Goal: Task Accomplishment & Management: Manage account settings

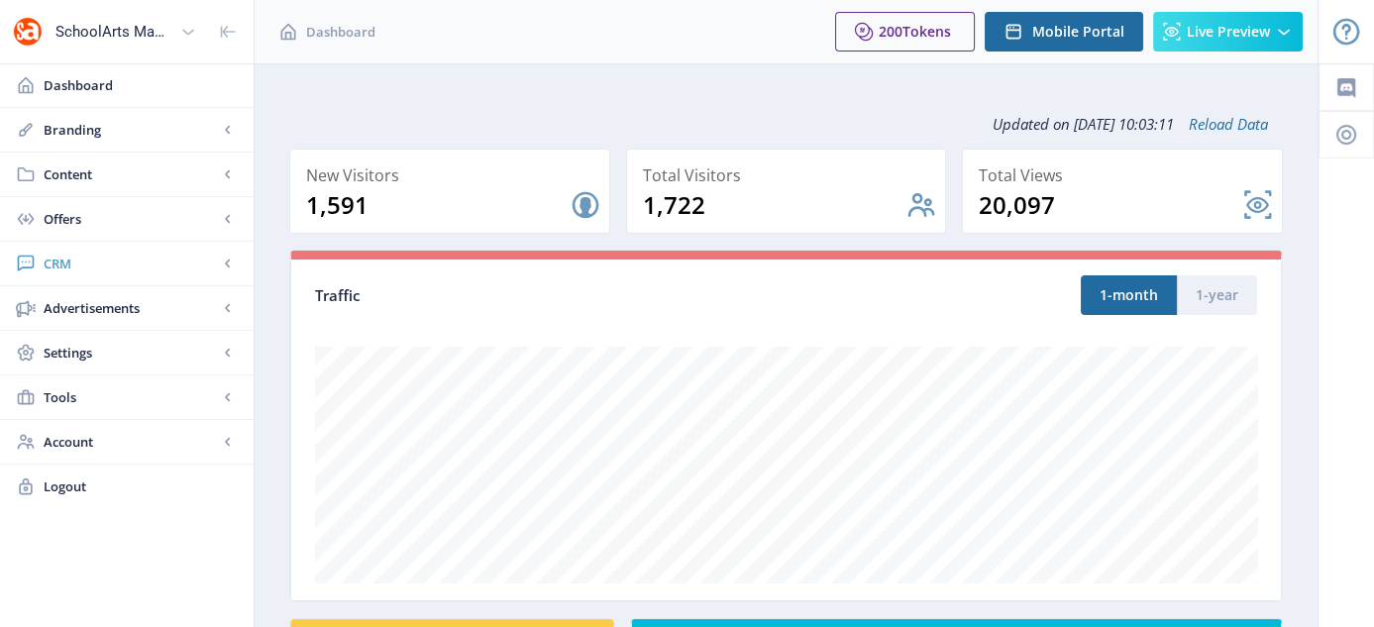
click at [63, 260] on span "CRM" at bounding box center [131, 264] width 174 height 20
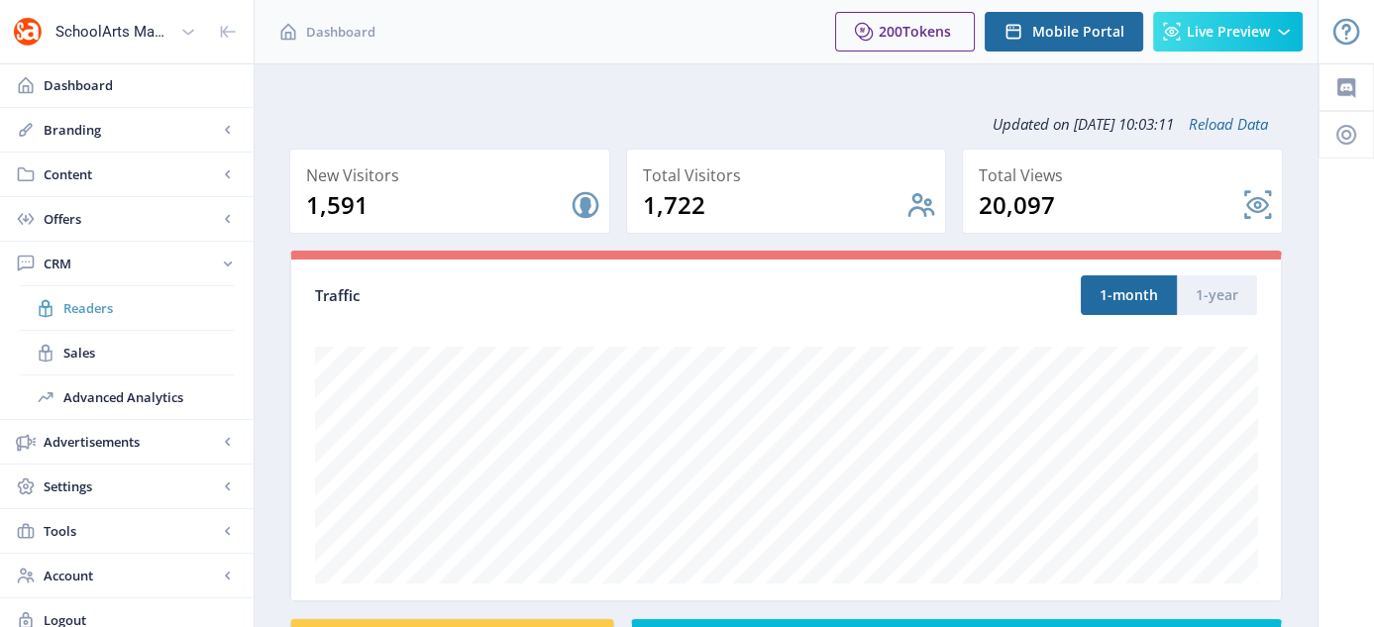
click at [94, 306] on span "Readers" at bounding box center [148, 308] width 170 height 20
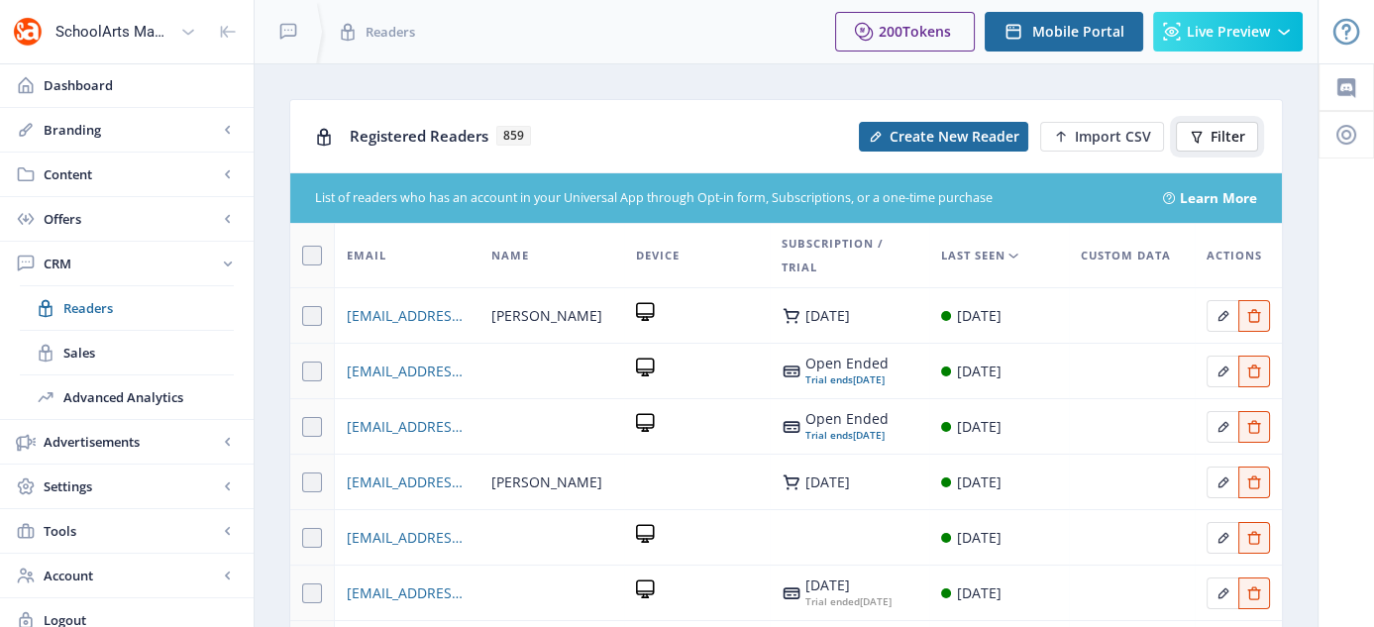
click at [1240, 136] on span "Filter" at bounding box center [1228, 137] width 35 height 16
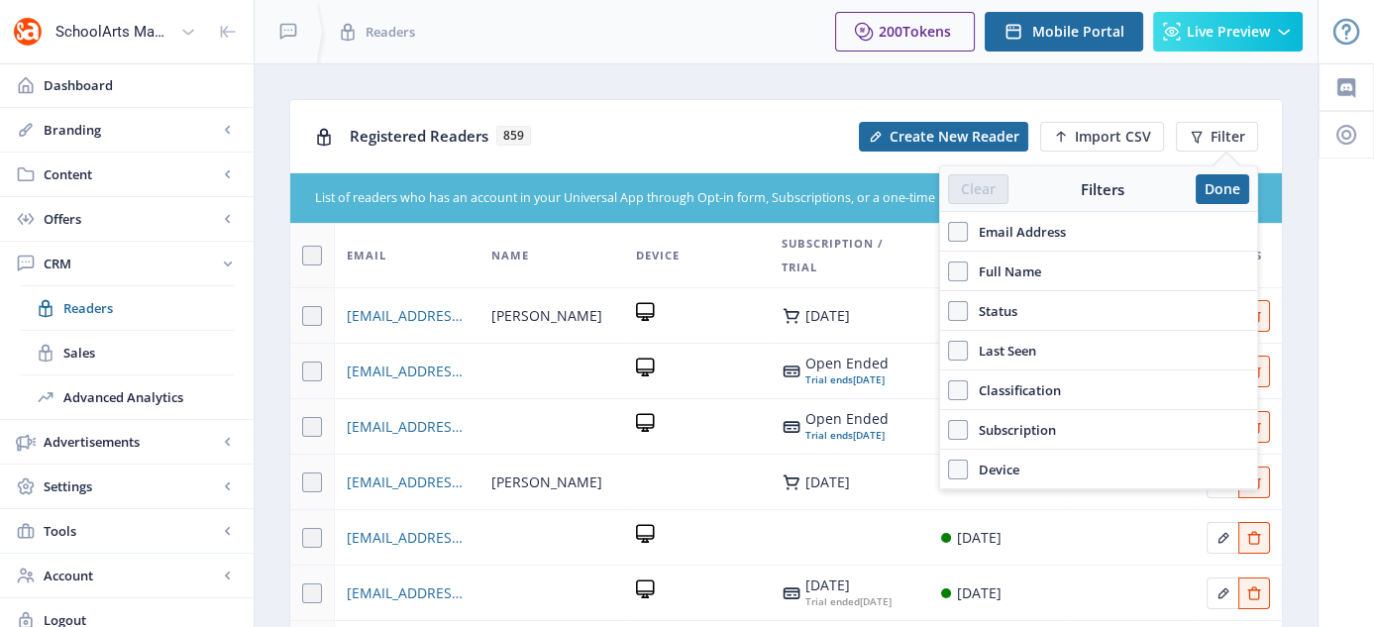
click at [984, 230] on span "Email Address" at bounding box center [1017, 232] width 98 height 24
click at [949, 231] on input "Email Address" at bounding box center [948, 231] width 1 height 1
checkbox input "true"
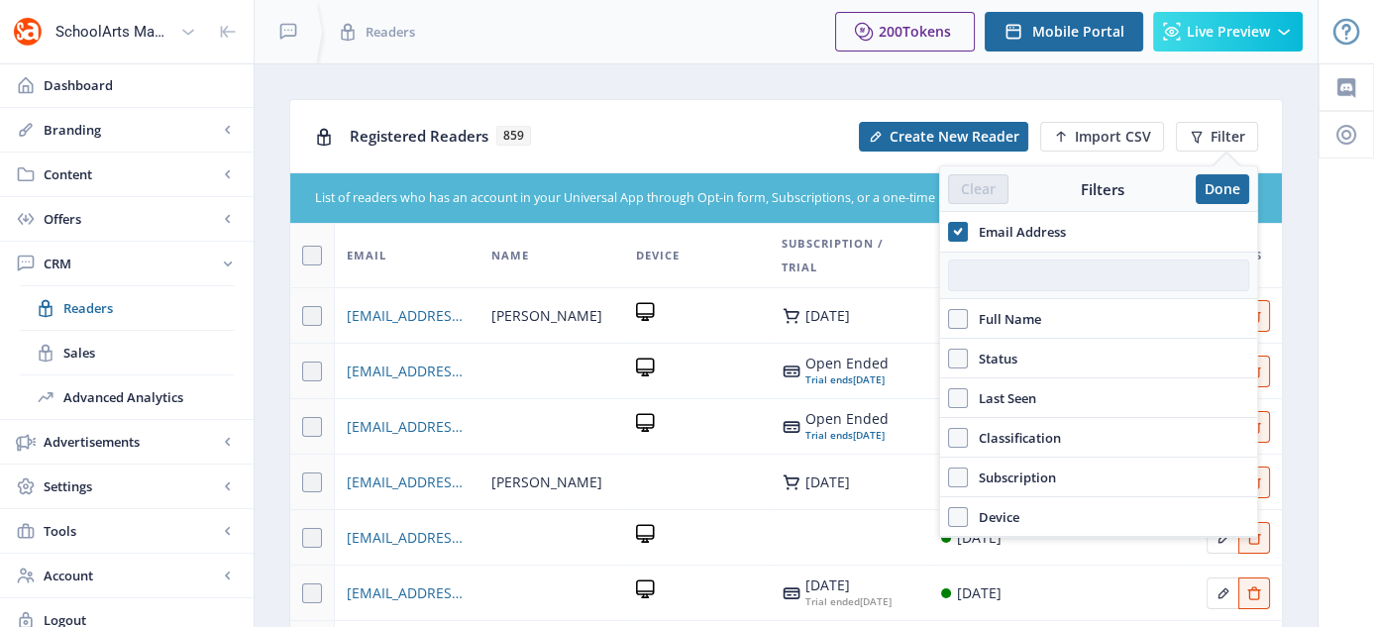
click at [1045, 263] on input "text" at bounding box center [1098, 276] width 301 height 32
paste input "[EMAIL_ADDRESS][DOMAIN_NAME]"
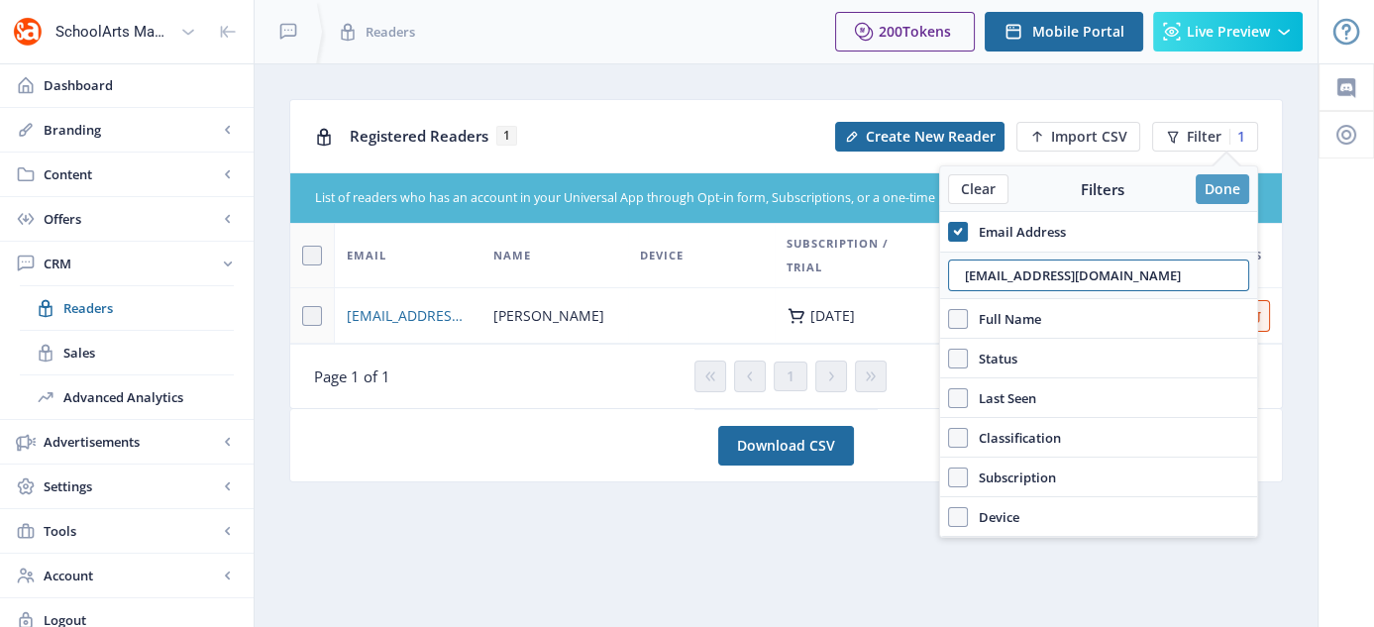
type input "[EMAIL_ADDRESS][DOMAIN_NAME]"
click at [1219, 179] on button "Done" at bounding box center [1222, 189] width 53 height 30
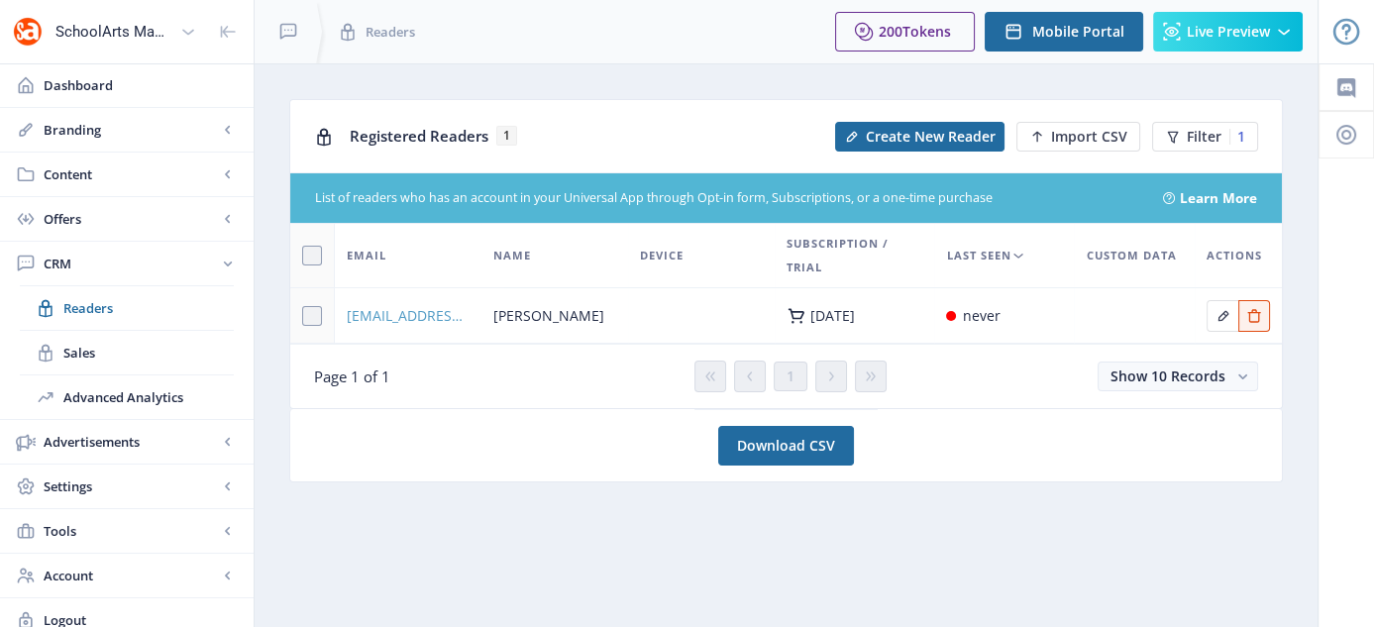
click at [382, 315] on span "[EMAIL_ADDRESS][DOMAIN_NAME]" at bounding box center [408, 316] width 123 height 24
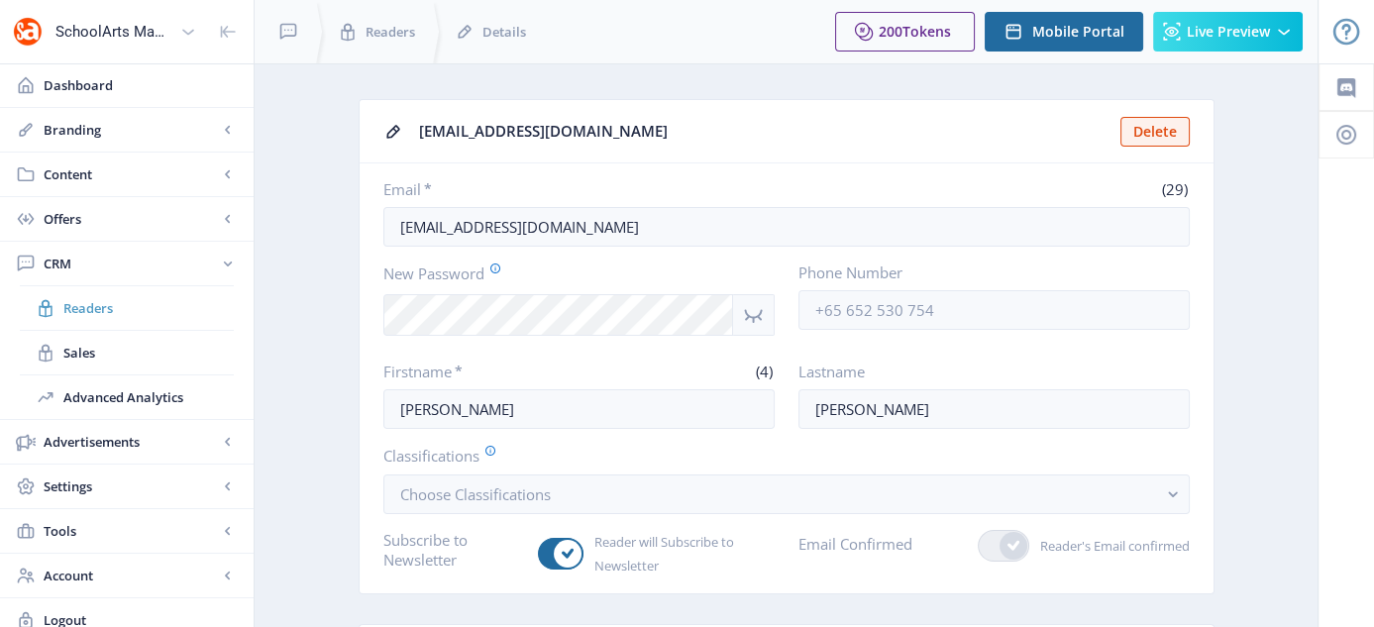
click at [80, 311] on span "Readers" at bounding box center [148, 308] width 170 height 20
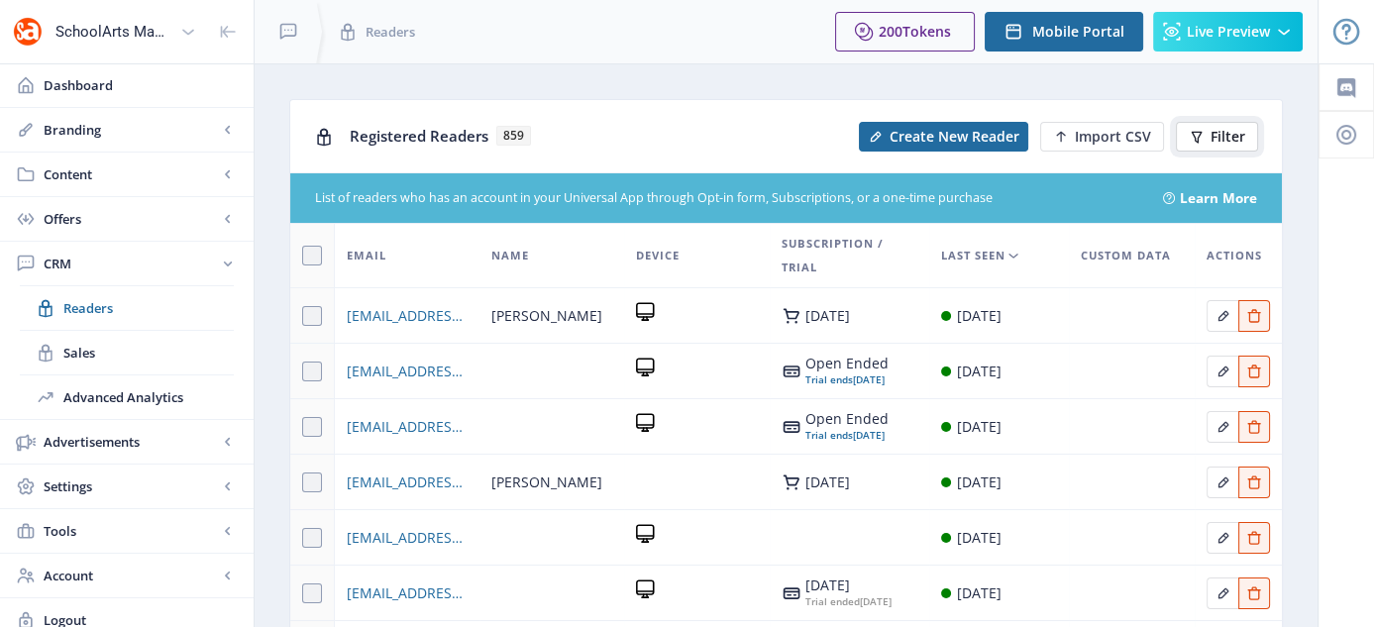
click at [1222, 130] on span "Filter" at bounding box center [1228, 137] width 35 height 16
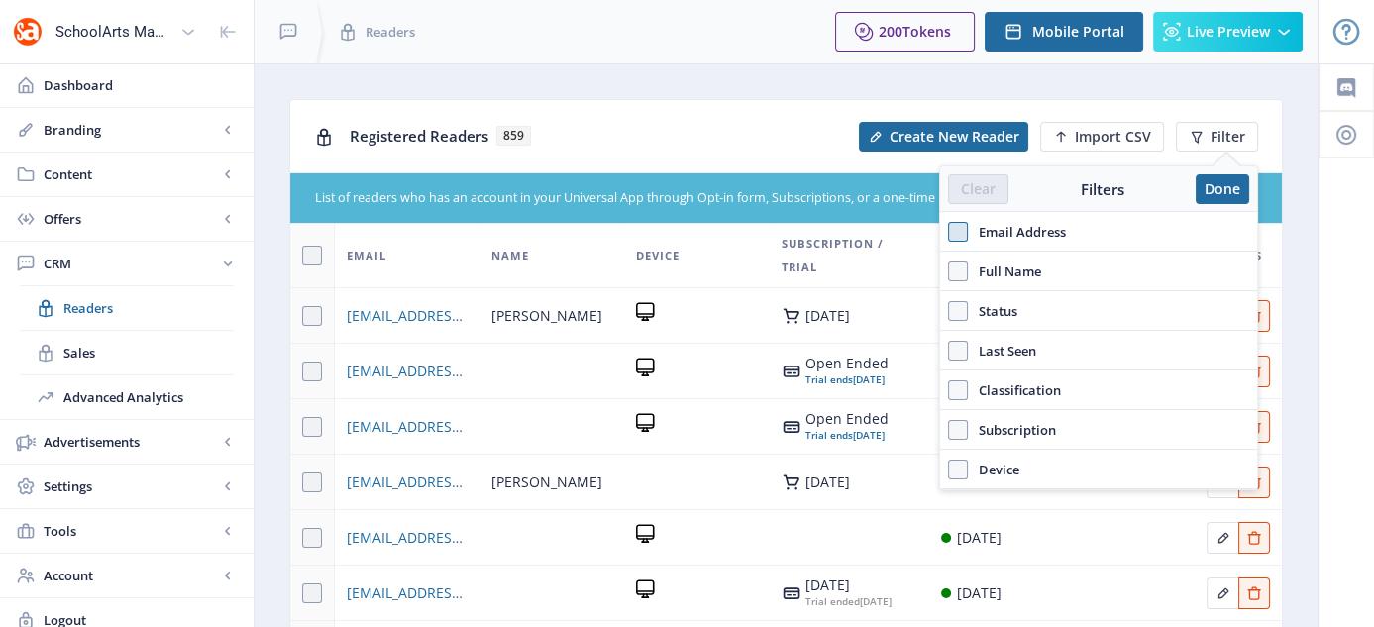
click at [950, 233] on span at bounding box center [958, 232] width 20 height 20
click at [949, 232] on input "Email Address" at bounding box center [948, 231] width 1 height 1
checkbox input "true"
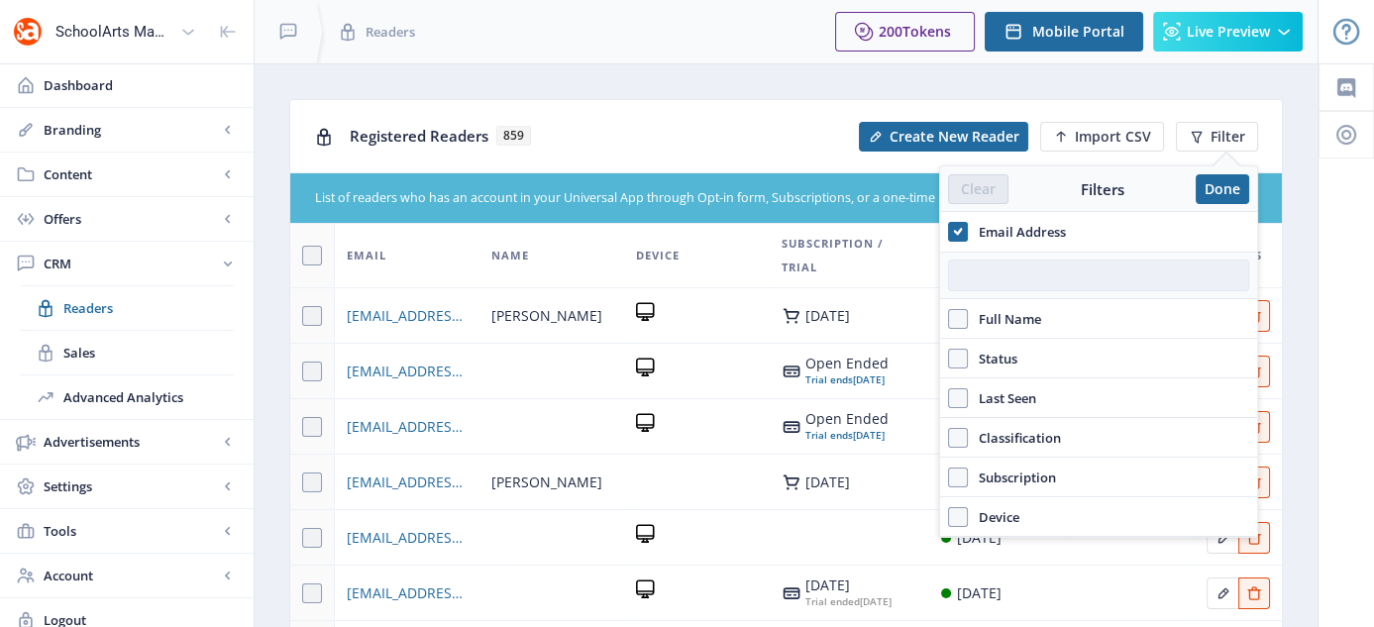
click at [991, 276] on input "text" at bounding box center [1098, 276] width 301 height 32
paste input "[EMAIL_ADDRESS][DOMAIN_NAME]"
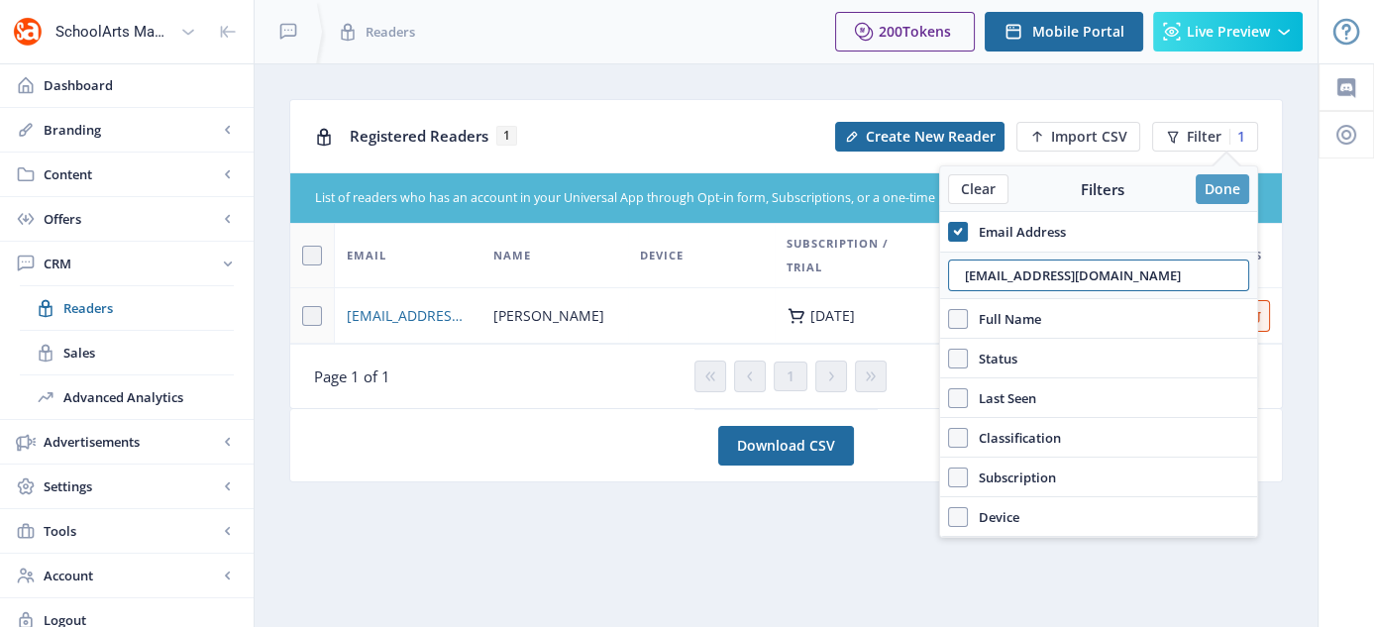
type input "[EMAIL_ADDRESS][DOMAIN_NAME]"
click at [1218, 182] on button "Done" at bounding box center [1222, 189] width 53 height 30
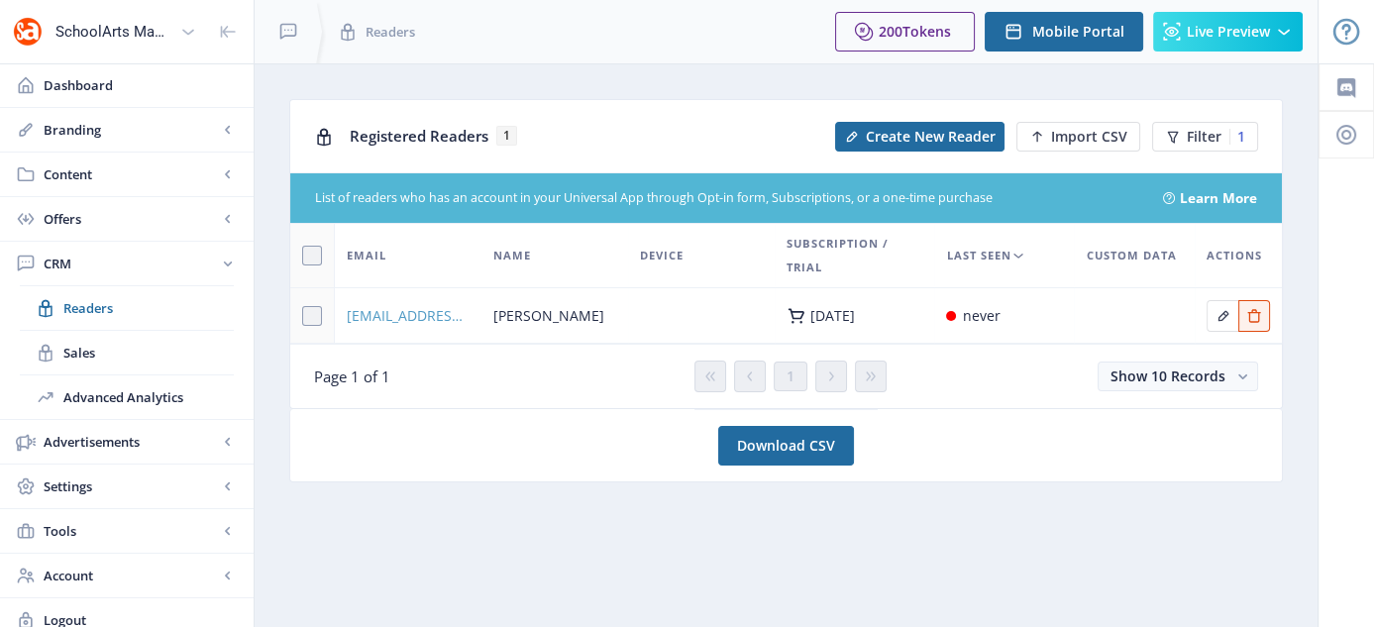
click at [421, 321] on span "[EMAIL_ADDRESS][DOMAIN_NAME]" at bounding box center [408, 316] width 123 height 24
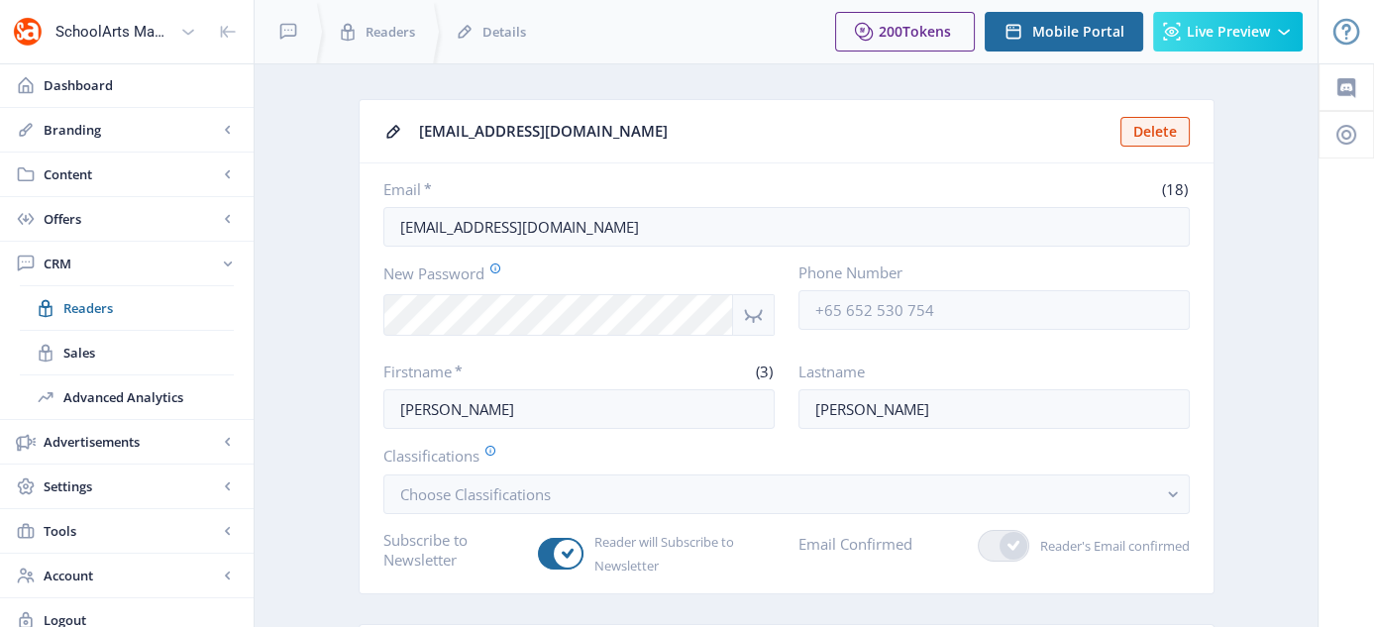
click at [746, 315] on icon "Show password" at bounding box center [753, 315] width 25 height 24
